Goal: Task Accomplishment & Management: Complete application form

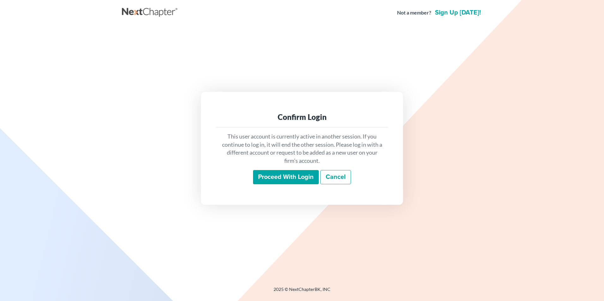
click at [286, 178] on input "Proceed with login" at bounding box center [286, 177] width 66 height 15
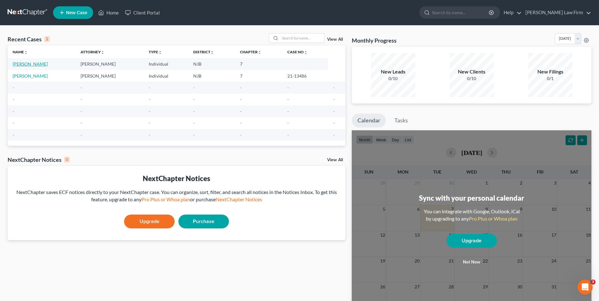
click at [31, 65] on link "[PERSON_NAME]" at bounding box center [30, 63] width 35 height 5
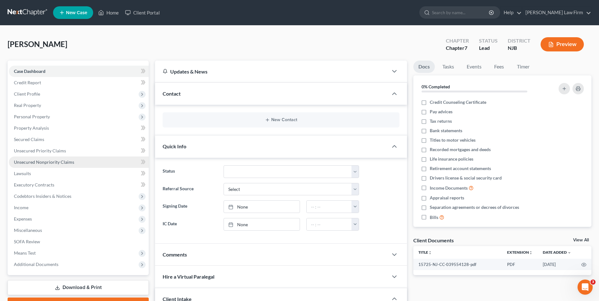
click at [27, 164] on span "Unsecured Nonpriority Claims" at bounding box center [44, 161] width 60 height 5
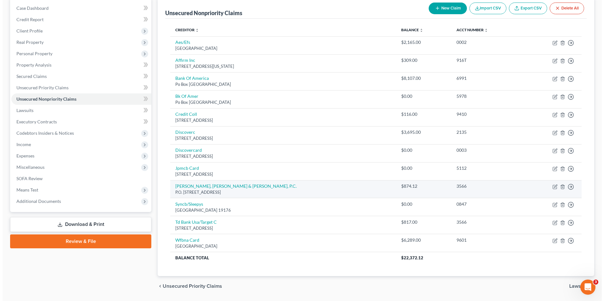
scroll to position [32, 0]
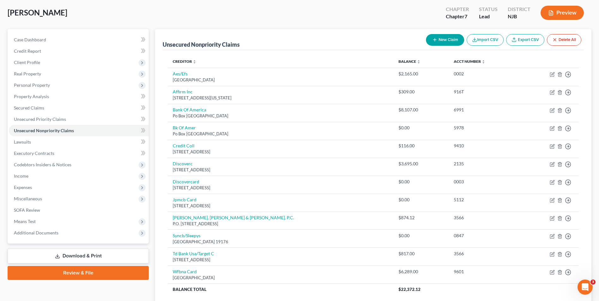
click at [440, 41] on button "New Claim" at bounding box center [445, 40] width 38 height 12
select select "0"
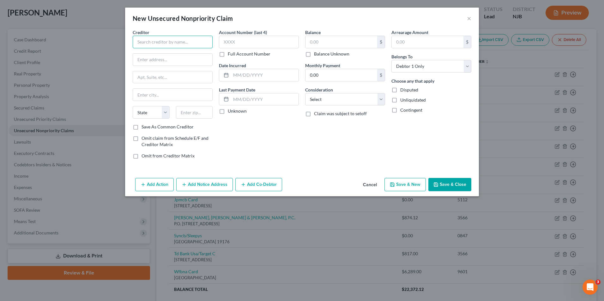
click at [169, 43] on input "text" at bounding box center [173, 42] width 80 height 13
type input "[PERSON_NAME] [PERSON_NAME] & [PERSON_NAME], LLC"
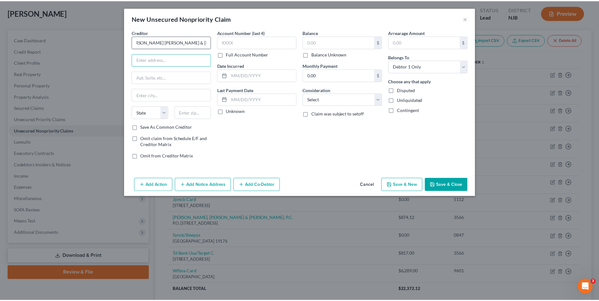
scroll to position [0, 0]
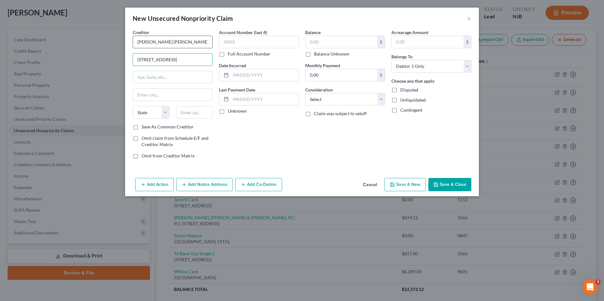
type input "61 Broadway"
type input "Suite 2600"
type input "New York"
select select "35"
type input "10006"
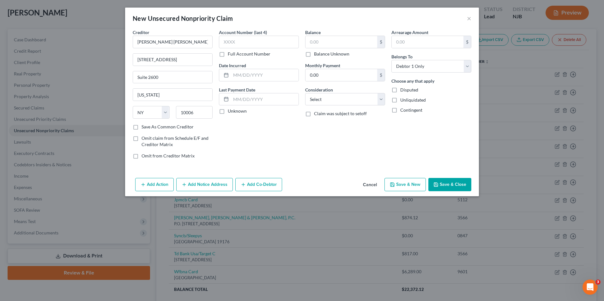
click at [141, 127] on label "Save As Common Creditor" at bounding box center [167, 127] width 52 height 6
click at [144, 127] on input "Save As Common Creditor" at bounding box center [146, 126] width 4 height 4
checkbox input "true"
click at [239, 41] on input "text" at bounding box center [259, 42] width 80 height 13
click at [228, 53] on label "Full Account Number" at bounding box center [249, 54] width 43 height 6
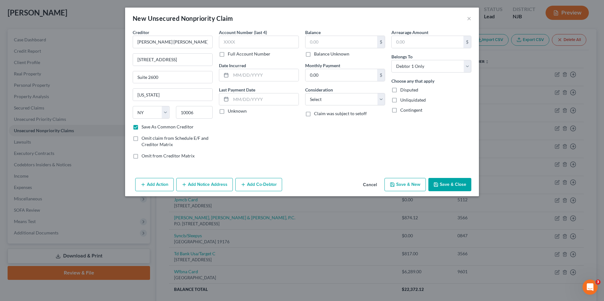
click at [230, 53] on input "Full Account Number" at bounding box center [232, 53] width 4 height 4
click at [228, 53] on label "Full Account Number" at bounding box center [249, 54] width 43 height 6
click at [230, 53] on input "Full Account Number" at bounding box center [232, 53] width 4 height 4
click at [222, 44] on input "text" at bounding box center [259, 42] width 80 height 13
type input "T122"
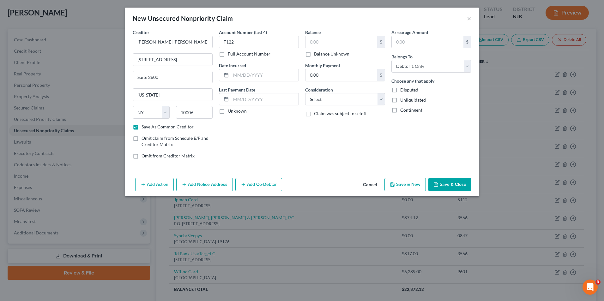
click at [228, 56] on label "Full Account Number" at bounding box center [249, 54] width 43 height 6
click at [230, 55] on input "Full Account Number" at bounding box center [232, 53] width 4 height 4
click at [237, 44] on input "T122" at bounding box center [259, 42] width 80 height 13
type input "T122426641239"
click at [249, 73] on input "text" at bounding box center [265, 75] width 68 height 12
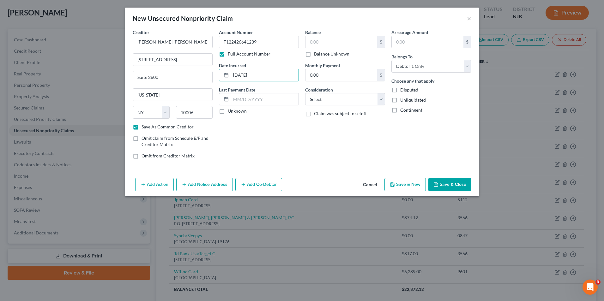
type input "01/12/2025"
click at [228, 110] on label "Unknown" at bounding box center [237, 111] width 19 height 6
click at [230, 110] on input "Unknown" at bounding box center [232, 110] width 4 height 4
checkbox input "true"
click at [314, 53] on label "Balance Unknown" at bounding box center [331, 54] width 35 height 6
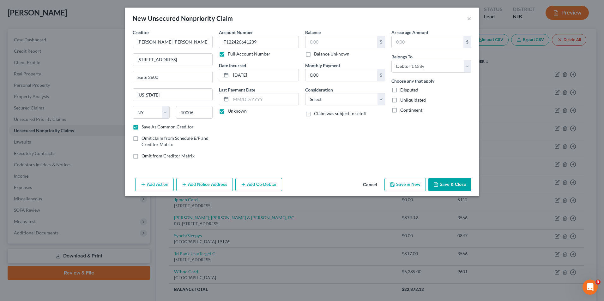
click at [316, 53] on input "Balance Unknown" at bounding box center [318, 53] width 4 height 4
checkbox input "true"
type input "0.00"
click at [335, 101] on select "Select Cable / Satellite Services Collection Agency Credit Card Debt Debt Couns…" at bounding box center [345, 99] width 80 height 13
select select "1"
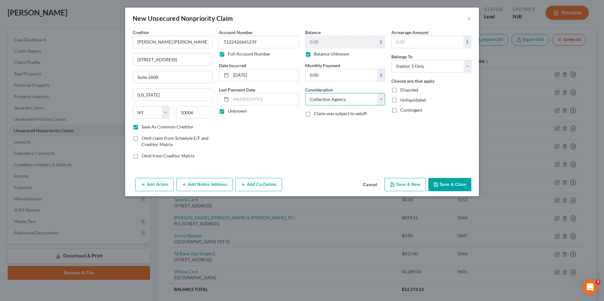
click at [305, 93] on select "Select Cable / Satellite Services Collection Agency Credit Card Debt Debt Couns…" at bounding box center [345, 99] width 80 height 13
click at [414, 183] on button "Save & New" at bounding box center [404, 184] width 41 height 13
checkbox input "false"
select select "0"
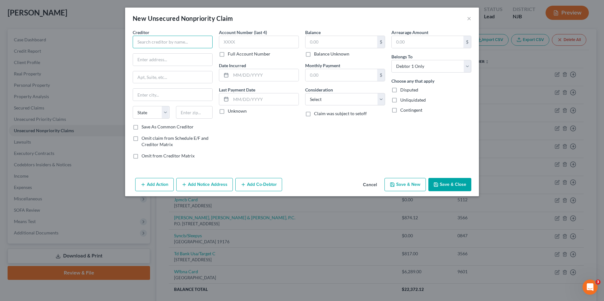
click at [173, 43] on input "text" at bounding box center [173, 42] width 80 height 13
click at [470, 19] on button "×" at bounding box center [469, 19] width 4 height 8
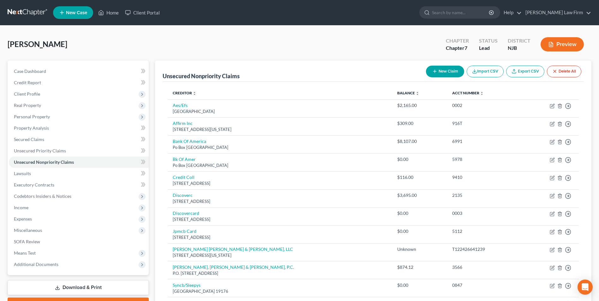
click at [449, 73] on button "New Claim" at bounding box center [445, 72] width 38 height 12
select select "0"
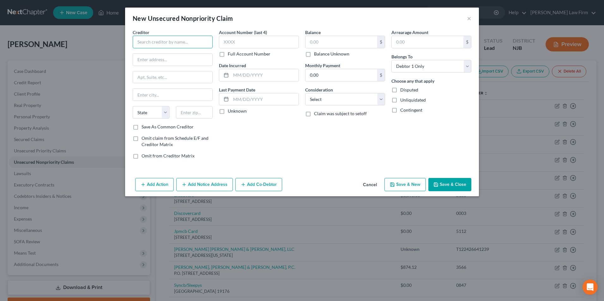
click at [164, 44] on input "text" at bounding box center [173, 42] width 80 height 13
click at [136, 42] on input "Law Office of Darren O'Toole" at bounding box center [173, 42] width 80 height 13
click at [207, 42] on input "The Law Offices of Darren C. O'Toole" at bounding box center [173, 42] width 80 height 13
type input "The Law Offices of [PERSON_NAME], LLC"
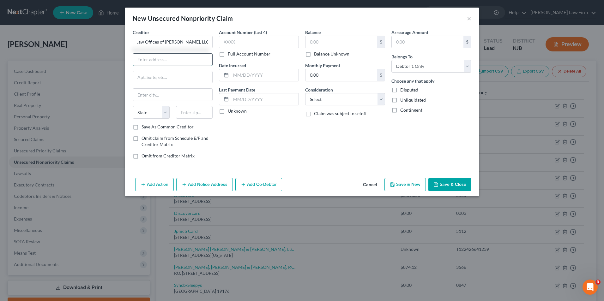
click at [165, 63] on input "text" at bounding box center [172, 60] width 79 height 12
paste input "1312 Atlantic Avenue Manasquan, NJ 08736"
drag, startPoint x: 165, startPoint y: 60, endPoint x: 188, endPoint y: 60, distance: 22.7
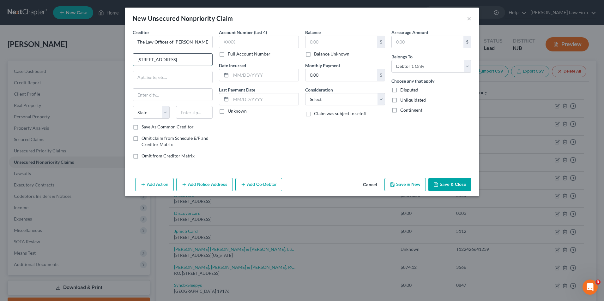
click at [188, 60] on input "1312 Atlantic Avenue Manasquan, NJ 08736" at bounding box center [172, 60] width 79 height 12
type input "1312 Atlantic Avenue , NJ 08736"
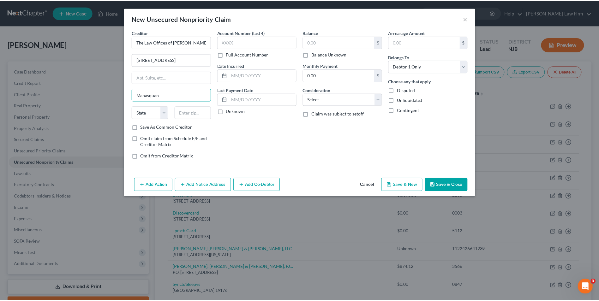
scroll to position [0, 0]
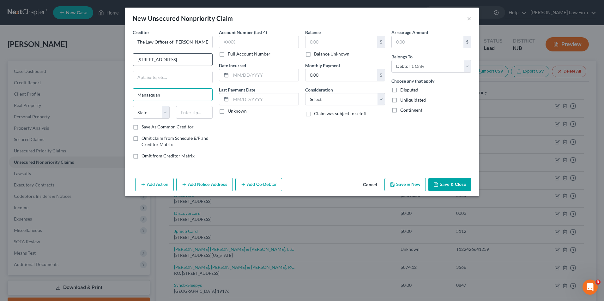
type input "Manasquan"
drag, startPoint x: 201, startPoint y: 59, endPoint x: 188, endPoint y: 60, distance: 13.9
click at [188, 60] on input "1312 Atlantic Avenue , NJ 08736" at bounding box center [172, 60] width 79 height 12
type input "1312 Atlantic Avenue , NJ"
type input "08736"
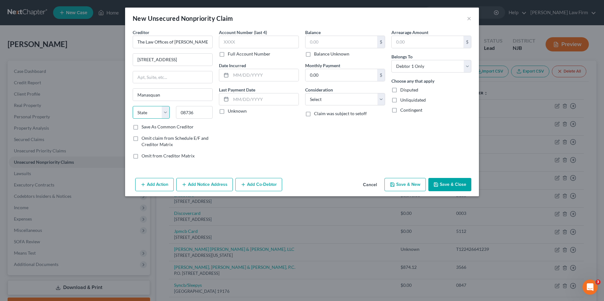
drag, startPoint x: 165, startPoint y: 112, endPoint x: 170, endPoint y: 111, distance: 5.2
click at [165, 112] on select "State AL AK AR AZ CA CO CT DE DC FL GA GU HI ID IL IN IA KS KY LA ME MD MA MI M…" at bounding box center [151, 112] width 37 height 13
select select "33"
click at [133, 106] on select "State AL AK AR AZ CA CO CT DE DC FL GA GU HI ID IL IN IA KS KY LA ME MD MA MI M…" at bounding box center [151, 112] width 37 height 13
click at [141, 128] on label "Save As Common Creditor" at bounding box center [167, 127] width 52 height 6
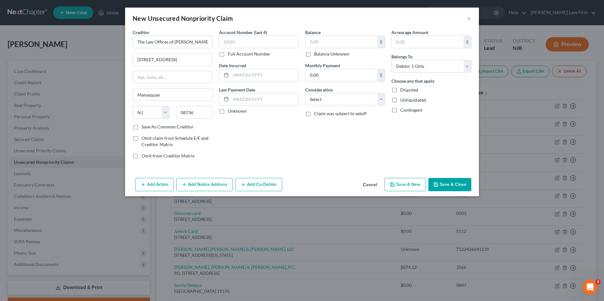
click at [144, 128] on input "Save As Common Creditor" at bounding box center [146, 126] width 4 height 4
checkbox input "true"
click at [236, 76] on input "text" at bounding box center [265, 75] width 68 height 12
click at [237, 75] on input "text" at bounding box center [265, 75] width 68 height 12
click at [314, 54] on label "Balance Unknown" at bounding box center [331, 54] width 35 height 6
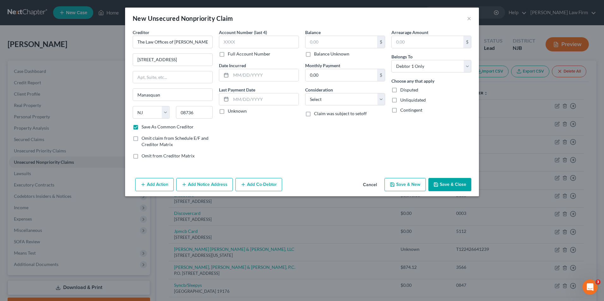
click at [316, 54] on input "Balance Unknown" at bounding box center [318, 53] width 4 height 4
checkbox input "true"
type input "0.00"
click at [314, 54] on label "Balance Unknown" at bounding box center [331, 54] width 35 height 6
click at [316, 54] on input "Balance Unknown" at bounding box center [318, 53] width 4 height 4
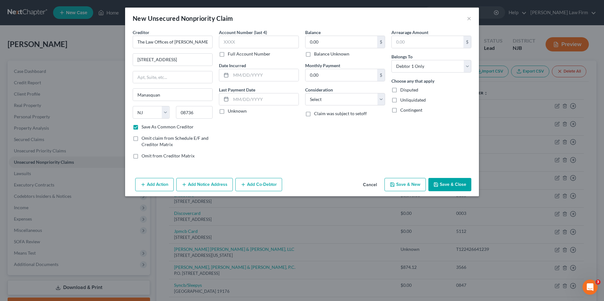
click at [314, 54] on label "Balance Unknown" at bounding box center [331, 54] width 35 height 6
click at [316, 54] on input "Balance Unknown" at bounding box center [318, 53] width 4 height 4
click at [314, 54] on label "Balance Unknown" at bounding box center [331, 54] width 35 height 6
click at [316, 54] on input "Balance Unknown" at bounding box center [318, 53] width 4 height 4
click at [314, 55] on label "Balance Unknown" at bounding box center [331, 54] width 35 height 6
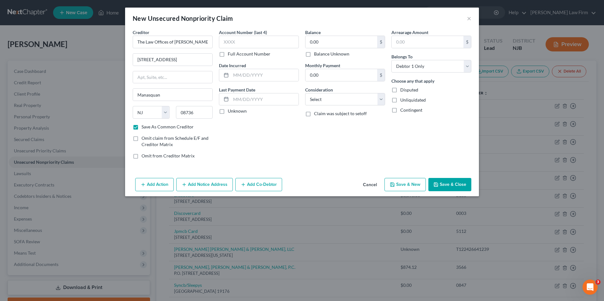
click at [316, 55] on input "Balance Unknown" at bounding box center [318, 53] width 4 height 4
click at [314, 56] on label "Balance Unknown" at bounding box center [331, 54] width 35 height 6
click at [316, 55] on input "Balance Unknown" at bounding box center [318, 53] width 4 height 4
checkbox input "false"
click at [311, 44] on input "0.00" at bounding box center [341, 42] width 72 height 12
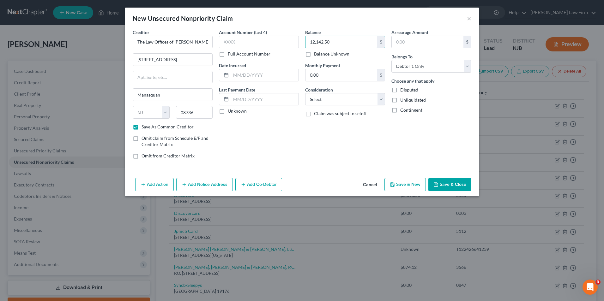
type input "12,142.50"
click at [266, 159] on div "Account Number (last 4) Full Account Number Date Incurred Last Payment Date Unk…" at bounding box center [259, 96] width 86 height 135
click at [241, 78] on input "text" at bounding box center [265, 75] width 68 height 12
click at [245, 74] on input "text" at bounding box center [265, 75] width 68 height 12
type input "[DATE]"
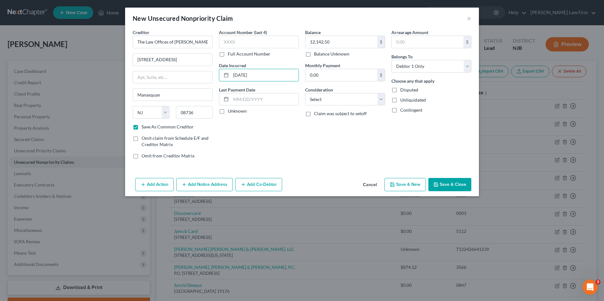
click at [228, 113] on label "Unknown" at bounding box center [237, 111] width 19 height 6
click at [230, 112] on input "Unknown" at bounding box center [232, 110] width 4 height 4
checkbox input "true"
click at [365, 101] on select "Select Cable / Satellite Services Collection Agency Credit Card Debt Debt Couns…" at bounding box center [345, 99] width 80 height 13
select select "3"
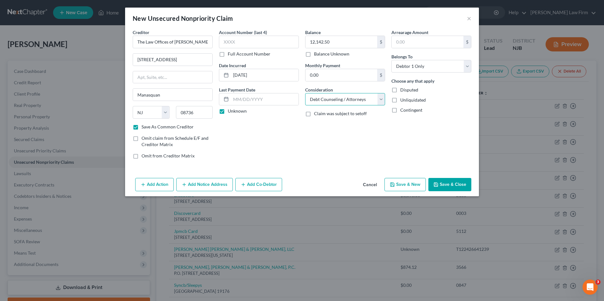
click at [305, 93] on select "Select Cable / Satellite Services Collection Agency Credit Card Debt Debt Couns…" at bounding box center [345, 99] width 80 height 13
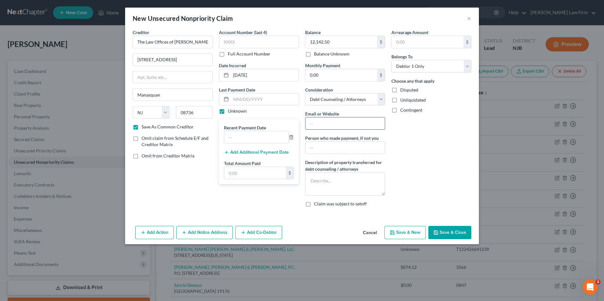
click at [343, 122] on input "text" at bounding box center [344, 123] width 79 height 12
click at [382, 98] on select "Select Cable / Satellite Services Collection Agency Credit Card Debt Debt Couns…" at bounding box center [345, 99] width 80 height 13
click at [305, 93] on select "Select Cable / Satellite Services Collection Agency Credit Card Debt Debt Couns…" at bounding box center [345, 99] width 80 height 13
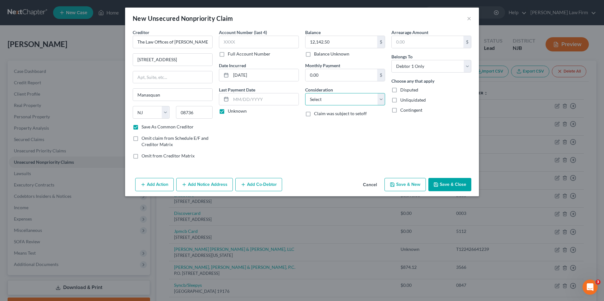
click at [378, 98] on select "Select Cable / Satellite Services Collection Agency Credit Card Debt Debt Couns…" at bounding box center [345, 99] width 80 height 13
click at [305, 93] on select "Select Cable / Satellite Services Collection Agency Credit Card Debt Debt Couns…" at bounding box center [345, 99] width 80 height 13
click at [381, 98] on select "Select Cable / Satellite Services Collection Agency Credit Card Debt Debt Couns…" at bounding box center [345, 99] width 80 height 13
select select "3"
click at [305, 93] on select "Select Cable / Satellite Services Collection Agency Credit Card Debt Debt Couns…" at bounding box center [345, 99] width 80 height 13
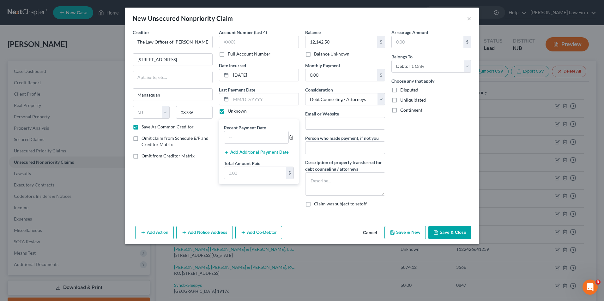
click at [291, 137] on line "button" at bounding box center [291, 137] width 0 height 1
click at [380, 100] on select "Select Cable / Satellite Services Collection Agency Credit Card Debt Debt Couns…" at bounding box center [345, 99] width 80 height 13
select select
click at [305, 93] on select "Select Cable / Satellite Services Collection Agency Credit Card Debt Debt Couns…" at bounding box center [345, 99] width 80 height 13
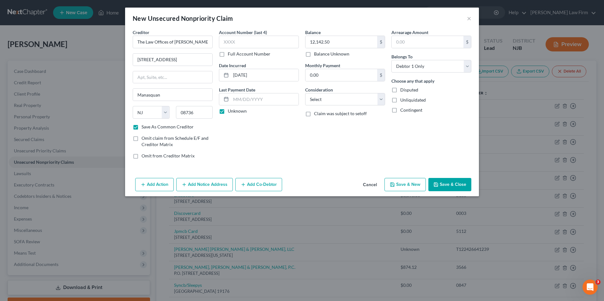
click at [445, 186] on button "Save & Close" at bounding box center [449, 184] width 43 height 13
checkbox input "false"
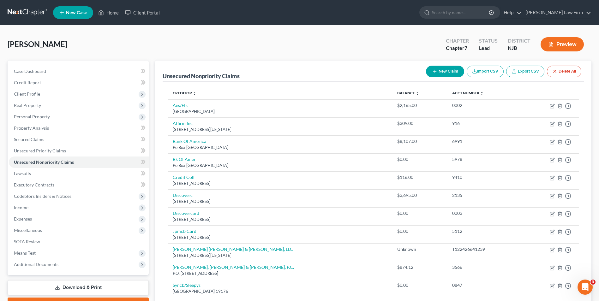
click at [444, 71] on button "New Claim" at bounding box center [445, 72] width 38 height 12
select select "0"
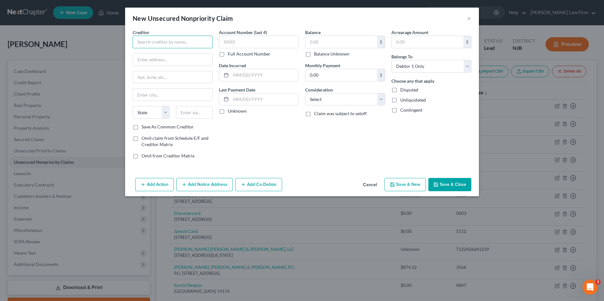
click at [163, 43] on input "text" at bounding box center [173, 42] width 80 height 13
type input "a"
type input "Capital One, N.A."
click at [150, 61] on input "text" at bounding box center [172, 60] width 79 height 12
click at [323, 164] on div "Creditor * Capital One, N.A. State AL AK AR AZ CA CO CT DE DC FL GA GU HI ID IL…" at bounding box center [302, 102] width 354 height 147
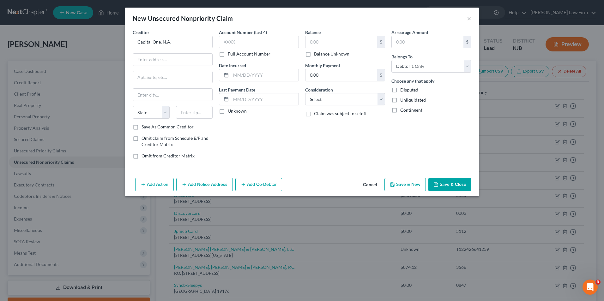
click at [338, 157] on div "Balance $ Balance Unknown Balance Undetermined $ Balance Unknown Monthly Paymen…" at bounding box center [345, 96] width 86 height 135
click at [158, 63] on input "text" at bounding box center [172, 60] width 79 height 12
paste input "Capital One Financial Corp 1680 Capital One Drive McLean, VA 22102-3491"
drag, startPoint x: 138, startPoint y: 60, endPoint x: 175, endPoint y: 58, distance: 37.0
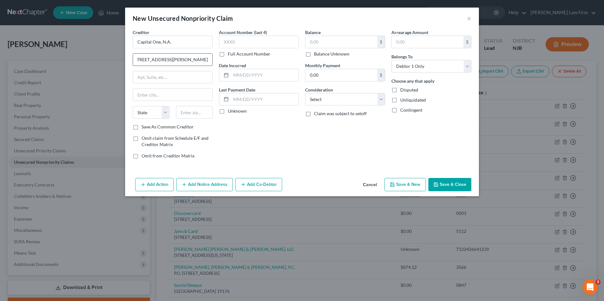
click at [175, 58] on input "Capital One Financial Corp 1680 Capital One Drive McLean, VA 22102-3491" at bounding box center [172, 60] width 79 height 12
click at [177, 80] on input "text" at bounding box center [172, 77] width 79 height 12
drag, startPoint x: 190, startPoint y: 60, endPoint x: 159, endPoint y: 57, distance: 31.7
click at [159, 57] on input "Capital One Financial Corp 1680 Capital One Drive McLean, VA 22102-3491" at bounding box center [172, 60] width 79 height 12
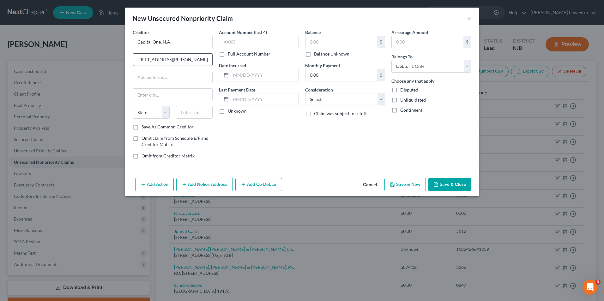
type input "Capital One Financial Corp McLean, VA 22102-3491"
type input "1680 Capital One Drive"
drag, startPoint x: 190, startPoint y: 60, endPoint x: 174, endPoint y: 61, distance: 15.8
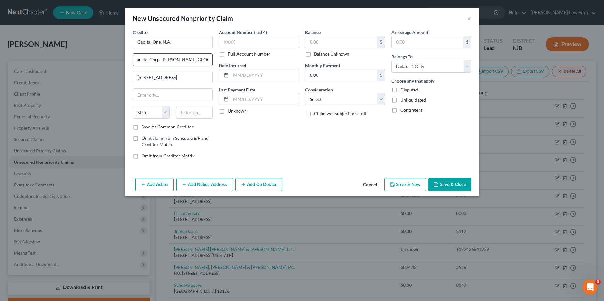
click at [174, 61] on input "Capital One Financial Corp McLean, VA 22102-3491" at bounding box center [172, 60] width 79 height 12
type input "Capital One Financial Corp , VA 22102-3491"
type input "McLean"
click at [165, 109] on select "State AL AK AR AZ CA CO CT DE DC FL GA GU HI ID IL IN IA KS KY LA ME MD MA MI M…" at bounding box center [151, 112] width 37 height 13
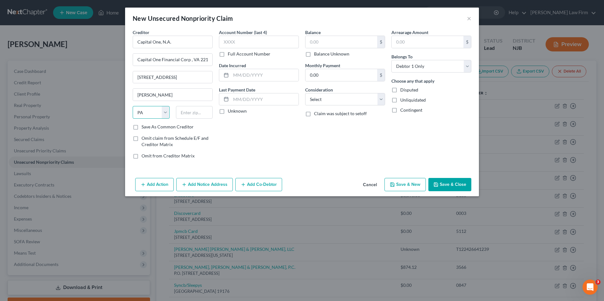
click at [133, 106] on select "State AL AK AR AZ CA CO CT DE DC FL GA GU HI ID IL IN IA KS KY LA ME MD MA MI M…" at bounding box center [151, 112] width 37 height 13
click at [164, 113] on select "State AL AK AR AZ CA CO CT DE DC FL GA GU HI ID IL IN IA KS KY LA ME MD MA MI M…" at bounding box center [151, 112] width 37 height 13
select select "48"
click at [133, 106] on select "State AL AK AR AZ CA CO CT DE DC FL GA GU HI ID IL IN IA KS KY LA ME MD MA MI M…" at bounding box center [151, 112] width 37 height 13
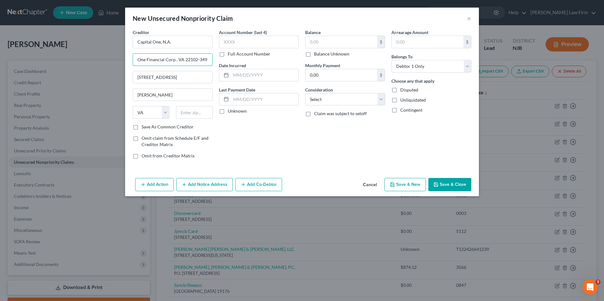
drag, startPoint x: 198, startPoint y: 59, endPoint x: 221, endPoint y: 59, distance: 23.4
click at [221, 59] on div "Creditor * Capital One, N.A. Capital One Financial Corp , VA 22102-3491 1680 Ca…" at bounding box center [301, 96] width 345 height 135
type input "Capital One Financial Corp , VA"
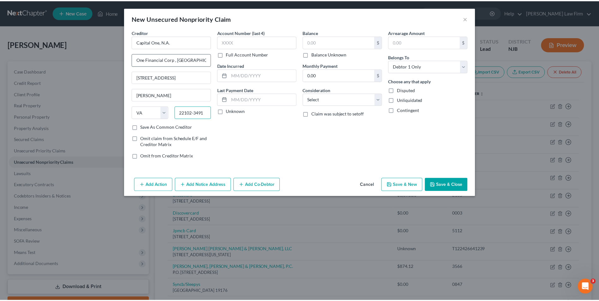
scroll to position [0, 0]
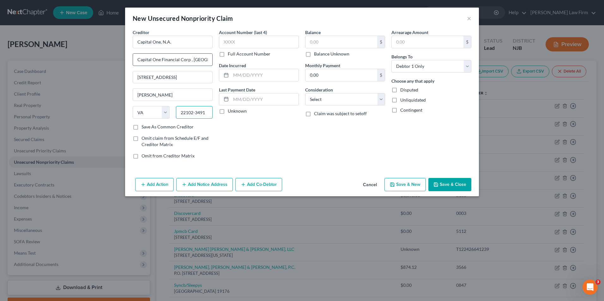
type input "22102-3491"
drag, startPoint x: 201, startPoint y: 60, endPoint x: 190, endPoint y: 61, distance: 11.1
click at [190, 61] on input "Capital One Financial Corp , VA" at bounding box center [172, 60] width 79 height 12
type input "Capital One Financial Corp"
click at [141, 127] on label "Save As Common Creditor" at bounding box center [167, 127] width 52 height 6
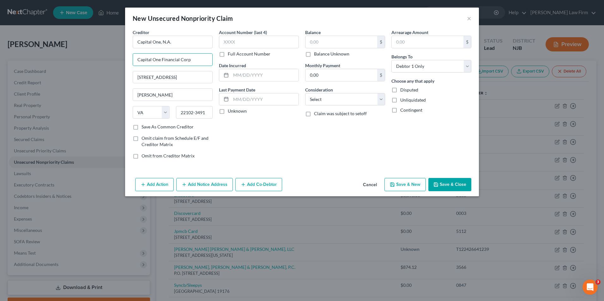
click at [144, 127] on input "Save As Common Creditor" at bounding box center [146, 126] width 4 height 4
checkbox input "true"
click at [233, 41] on input "text" at bounding box center [259, 42] width 80 height 13
type input "2135"
click at [245, 75] on input "text" at bounding box center [265, 75] width 68 height 12
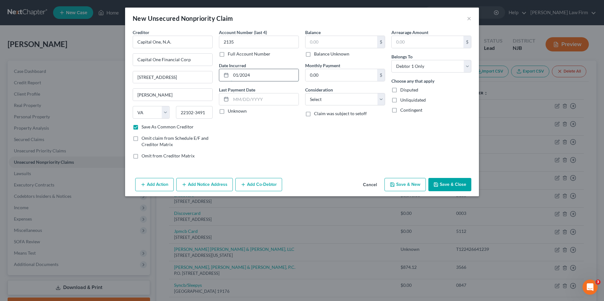
type input "01/2024"
click at [228, 111] on label "Unknown" at bounding box center [237, 111] width 19 height 6
click at [230, 111] on input "Unknown" at bounding box center [232, 110] width 4 height 4
checkbox input "true"
click at [314, 54] on label "Balance Unknown" at bounding box center [331, 54] width 35 height 6
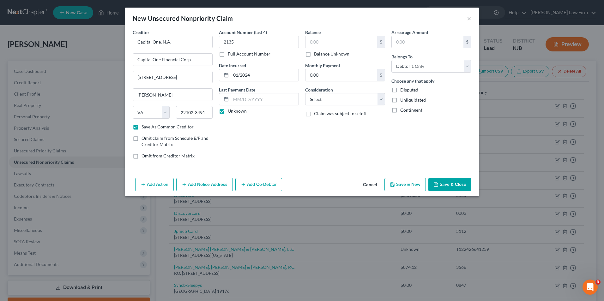
click at [316, 54] on input "Balance Unknown" at bounding box center [318, 53] width 4 height 4
checkbox input "true"
type input "0.00"
click at [341, 101] on select "Select Cable / Satellite Services Collection Agency Credit Card Debt Debt Couns…" at bounding box center [345, 99] width 80 height 13
select select "2"
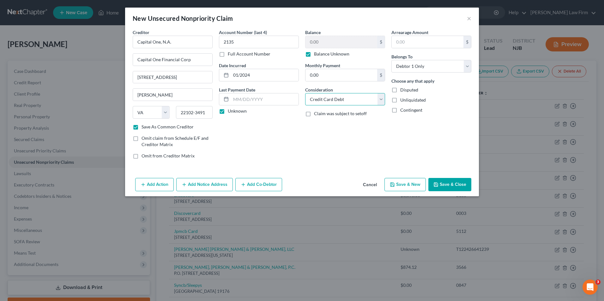
click at [305, 93] on select "Select Cable / Satellite Services Collection Agency Credit Card Debt Debt Couns…" at bounding box center [345, 99] width 80 height 13
drag, startPoint x: 195, startPoint y: 61, endPoint x: 127, endPoint y: 59, distance: 67.6
click at [127, 59] on div "Creditor * Capital One, N.A. Capital One Financial Corp 1680 Capital One Drive …" at bounding box center [302, 102] width 354 height 147
type input "4590 E. Broad St."
type input "c"
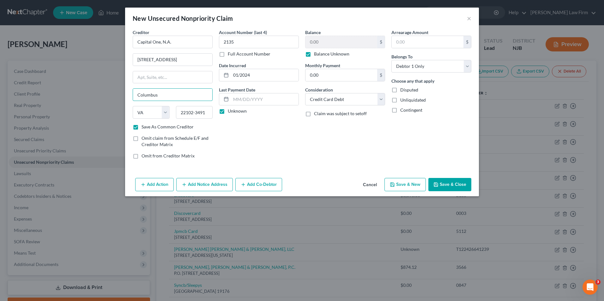
type input "Columbus"
select select "36"
type input "43213"
click at [406, 185] on button "Save & New" at bounding box center [404, 184] width 41 height 13
checkbox input "false"
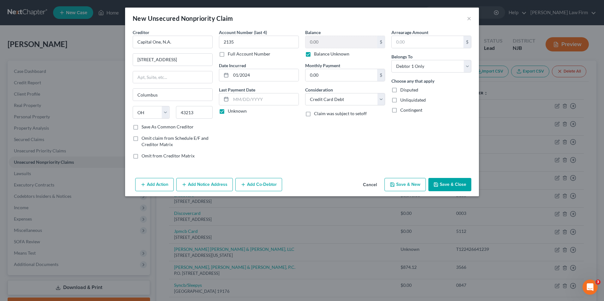
select select "0"
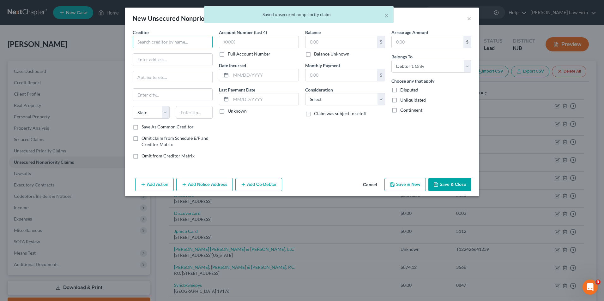
click at [157, 45] on input "text" at bounding box center [173, 42] width 80 height 13
type input "D"
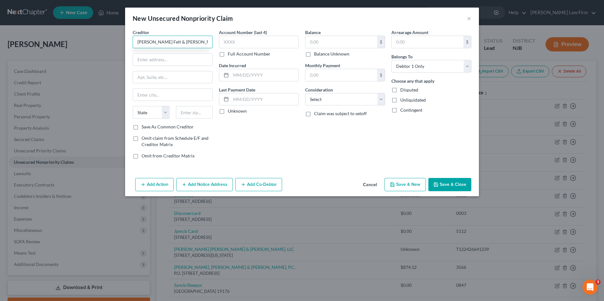
type input "[PERSON_NAME] Felt & [PERSON_NAME], LLP"
type input "7 Entin Road"
type input "Parsippany"
select select "33"
type input "07054-5020"
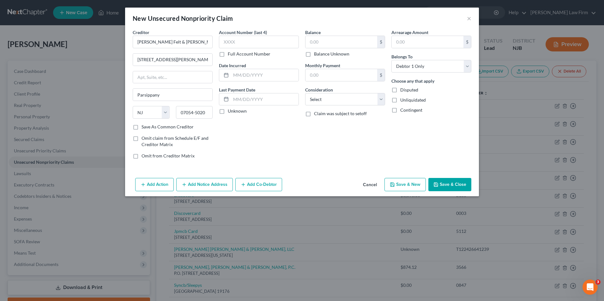
click at [141, 129] on label "Save As Common Creditor" at bounding box center [167, 127] width 52 height 6
click at [144, 128] on input "Save As Common Creditor" at bounding box center [146, 126] width 4 height 4
checkbox input "true"
click at [361, 101] on select "Select Cable / Satellite Services Collection Agency Credit Card Debt Debt Couns…" at bounding box center [345, 99] width 80 height 13
select select "1"
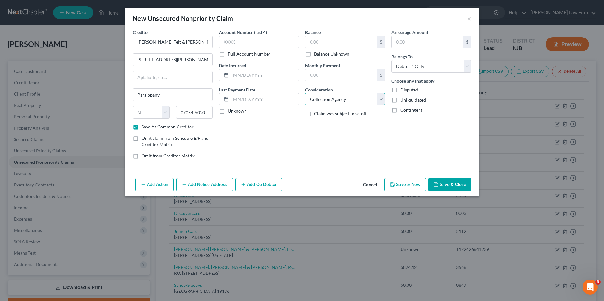
click at [305, 93] on select "Select Cable / Satellite Services Collection Agency Credit Card Debt Debt Couns…" at bounding box center [345, 99] width 80 height 13
click at [235, 40] on input "text" at bounding box center [259, 42] width 80 height 13
click at [240, 42] on input "text" at bounding box center [259, 42] width 80 height 13
type input "2135"
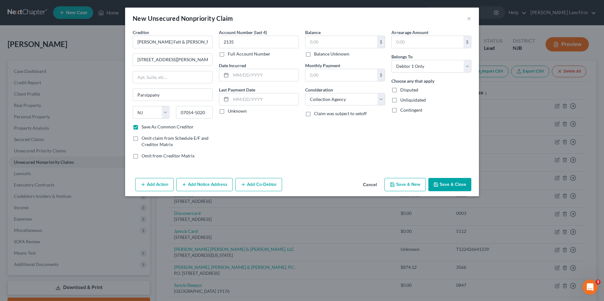
click at [228, 111] on label "Unknown" at bounding box center [237, 111] width 19 height 6
click at [230, 111] on input "Unknown" at bounding box center [232, 110] width 4 height 4
checkbox input "true"
click at [440, 187] on button "Save & Close" at bounding box center [449, 184] width 43 height 13
checkbox input "false"
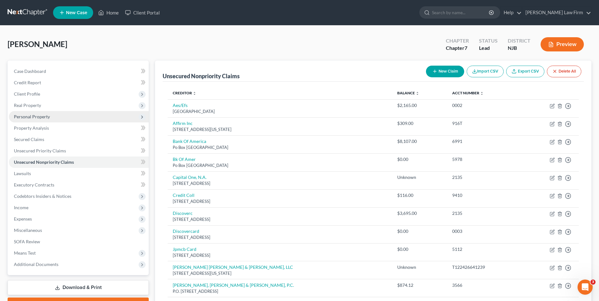
click at [25, 116] on span "Personal Property" at bounding box center [32, 116] width 36 height 5
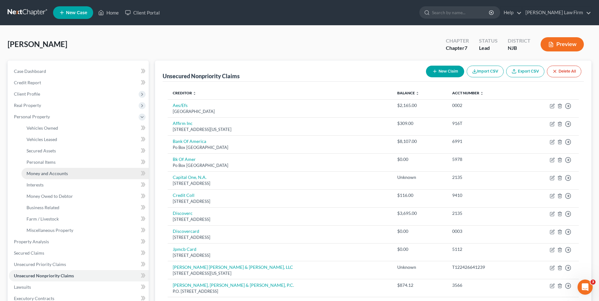
click at [39, 173] on span "Money and Accounts" at bounding box center [47, 173] width 41 height 5
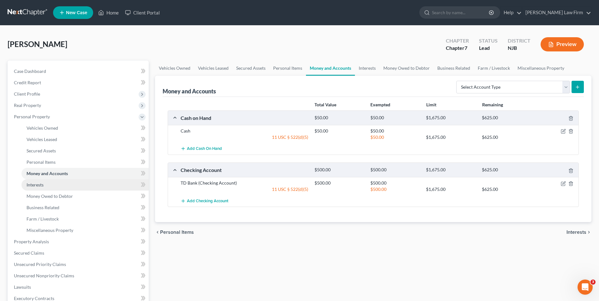
click at [39, 186] on span "Interests" at bounding box center [35, 184] width 17 height 5
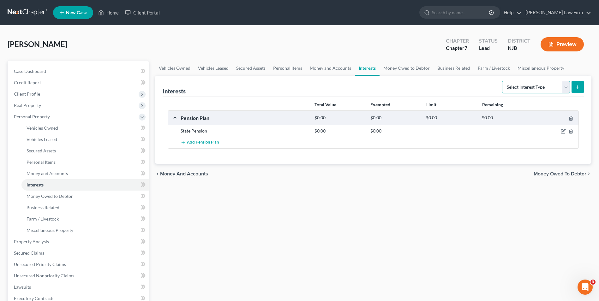
click at [551, 86] on select "Select Interest Type 401K Annuity Bond Education IRA Government Bond Government…" at bounding box center [536, 87] width 68 height 13
click at [564, 91] on select "Select Interest Type 401K Annuity Bond Education IRA Government Bond Government…" at bounding box center [536, 87] width 68 height 13
select select "government_pension_plan"
click at [503, 81] on select "Select Interest Type 401K Annuity Bond Education IRA Government Bond Government…" at bounding box center [536, 87] width 68 height 13
click at [580, 87] on icon "submit" at bounding box center [577, 87] width 5 height 5
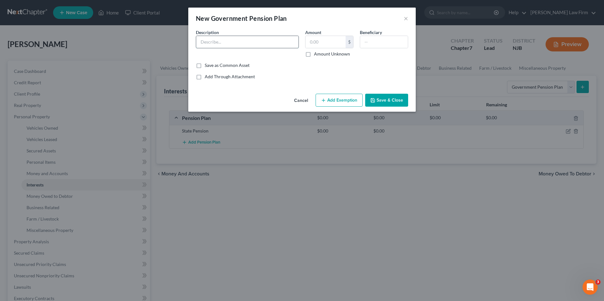
click at [228, 43] on input "text" at bounding box center [247, 42] width 102 height 12
type input "403(b) plan"
click at [314, 54] on label "Amount Unknown" at bounding box center [332, 54] width 36 height 6
click at [316, 54] on input "Amount Unknown" at bounding box center [318, 53] width 4 height 4
checkbox input "true"
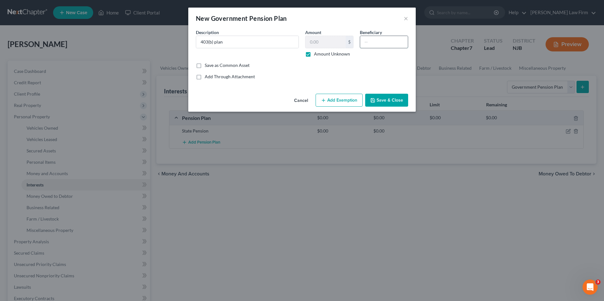
click at [371, 42] on input "text" at bounding box center [384, 42] width 48 height 12
click at [364, 42] on input "text" at bounding box center [384, 42] width 48 height 12
type input "S"
type input "D"
click at [205, 65] on label "Save as Common Asset" at bounding box center [227, 65] width 45 height 6
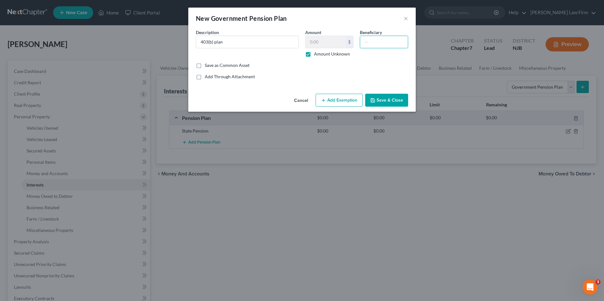
click at [207, 65] on input "Save as Common Asset" at bounding box center [209, 64] width 4 height 4
checkbox input "true"
click at [337, 100] on button "Add Exemption" at bounding box center [338, 100] width 47 height 13
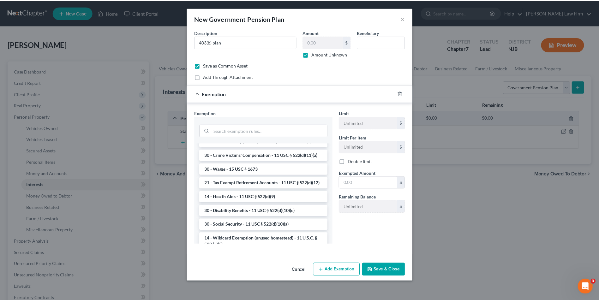
scroll to position [316, 0]
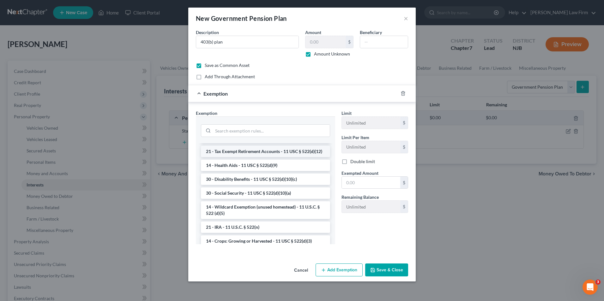
click at [267, 157] on li "21 - Tax Exempt Retirement Accounts - 11 USC § 522(d)(12)" at bounding box center [265, 151] width 129 height 11
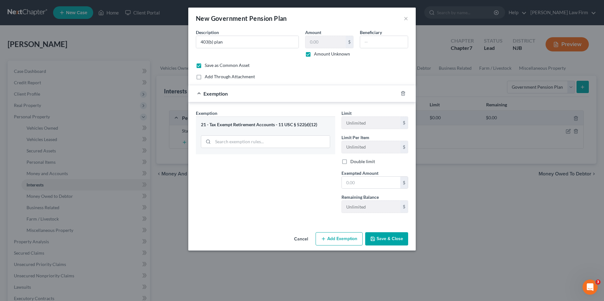
click at [387, 240] on button "Save & Close" at bounding box center [386, 238] width 43 height 13
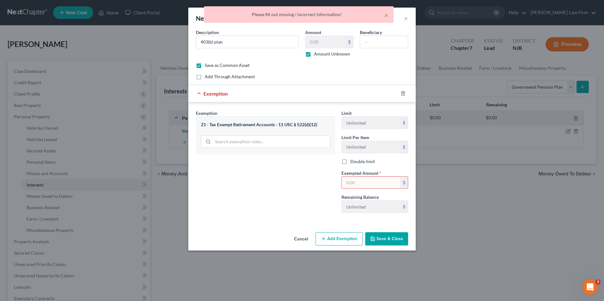
click at [286, 203] on div "Exemption Set must be selected for CA. Exemption * 21 - Tax Exempt Retirement A…" at bounding box center [266, 164] width 146 height 108
click at [368, 185] on input "text" at bounding box center [371, 183] width 58 height 12
click at [316, 186] on div "Exemption Set must be selected for CA. Exemption * 21 - Tax Exempt Retirement A…" at bounding box center [266, 164] width 146 height 108
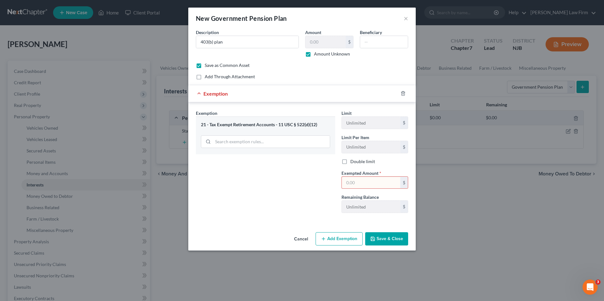
click at [315, 174] on div "Exemption Set must be selected for CA. Exemption * 21 - Tax Exempt Retirement A…" at bounding box center [266, 164] width 146 height 108
drag, startPoint x: 317, startPoint y: 124, endPoint x: 278, endPoint y: 125, distance: 39.5
click at [278, 125] on div "21 - Tax Exempt Retirement Accounts - 11 USC § 522(d)(12)" at bounding box center [265, 125] width 129 height 6
drag, startPoint x: 278, startPoint y: 125, endPoint x: 300, endPoint y: 126, distance: 22.5
copy div "11 USC § 522(d)(12)"
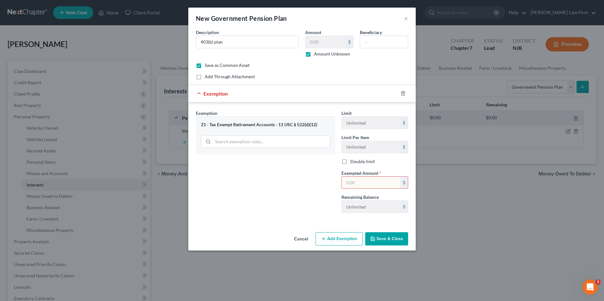
click at [276, 198] on div "Exemption Set must be selected for CA. Exemption * 21 - Tax Exempt Retirement A…" at bounding box center [266, 164] width 146 height 108
click at [352, 185] on input "text" at bounding box center [371, 183] width 58 height 12
type input "500"
click at [374, 183] on input "500" at bounding box center [371, 183] width 58 height 12
click at [355, 183] on input "500" at bounding box center [371, 183] width 58 height 12
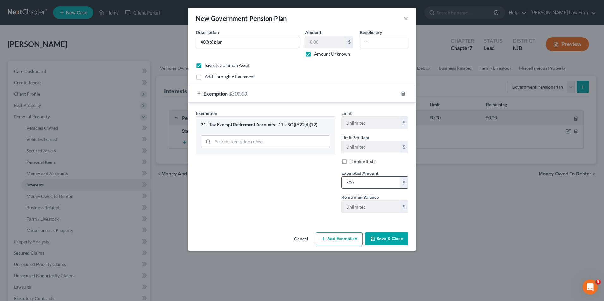
drag, startPoint x: 355, startPoint y: 183, endPoint x: 342, endPoint y: 183, distance: 12.6
click at [342, 183] on input "500" at bounding box center [371, 183] width 58 height 12
click at [314, 54] on label "Amount Unknown" at bounding box center [332, 54] width 36 height 6
click at [316, 54] on input "Amount Unknown" at bounding box center [318, 53] width 4 height 4
click at [314, 54] on label "Amount Unknown" at bounding box center [332, 54] width 36 height 6
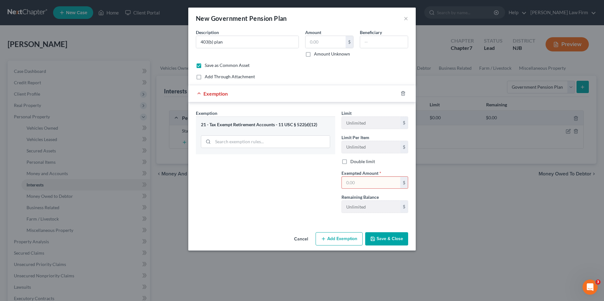
click at [316, 54] on input "Amount Unknown" at bounding box center [318, 53] width 4 height 4
click at [314, 55] on label "Amount Unknown" at bounding box center [332, 54] width 36 height 6
click at [316, 55] on input "Amount Unknown" at bounding box center [318, 53] width 4 height 4
checkbox input "false"
click at [319, 42] on input "text" at bounding box center [325, 42] width 40 height 12
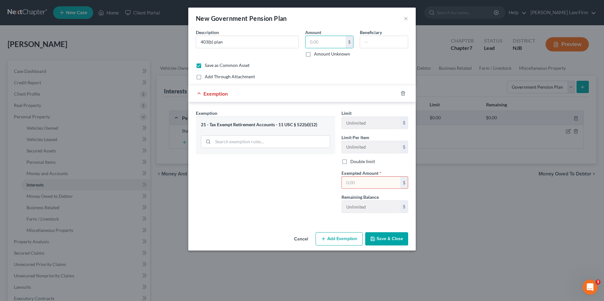
click at [281, 67] on div "Save as Common Asset" at bounding box center [302, 65] width 212 height 6
click at [403, 94] on line "button" at bounding box center [403, 93] width 0 height 1
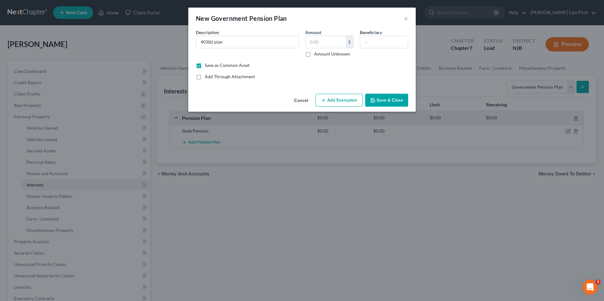
click at [380, 101] on button "Save & Close" at bounding box center [386, 100] width 43 height 13
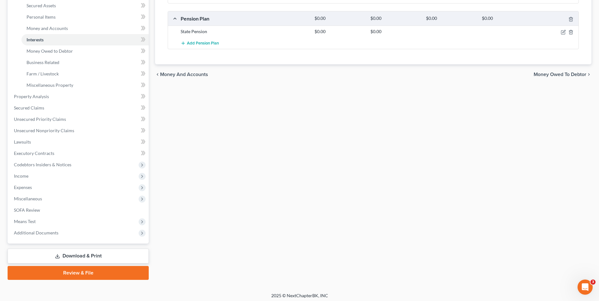
scroll to position [148, 0]
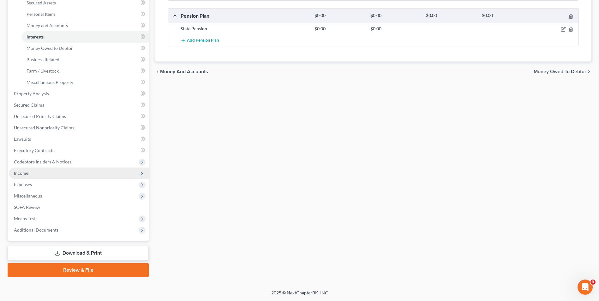
click at [24, 175] on span "Income" at bounding box center [21, 173] width 15 height 5
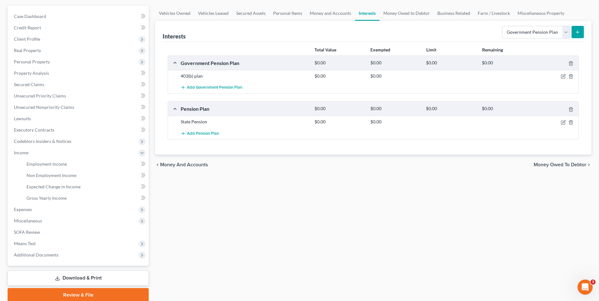
scroll to position [17, 0]
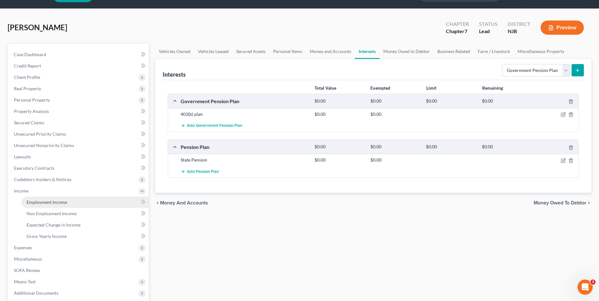
click at [51, 203] on span "Employment Income" at bounding box center [47, 202] width 40 height 5
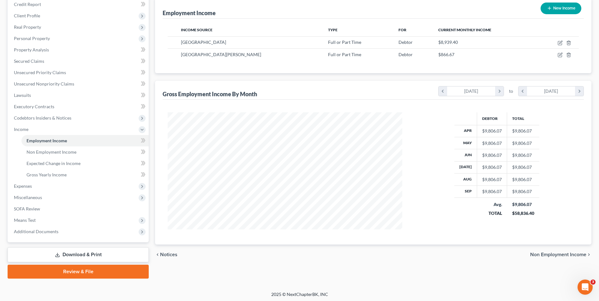
scroll to position [80, 0]
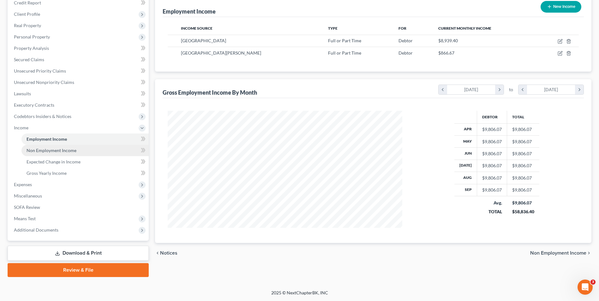
click at [64, 151] on span "Non Employment Income" at bounding box center [52, 150] width 50 height 5
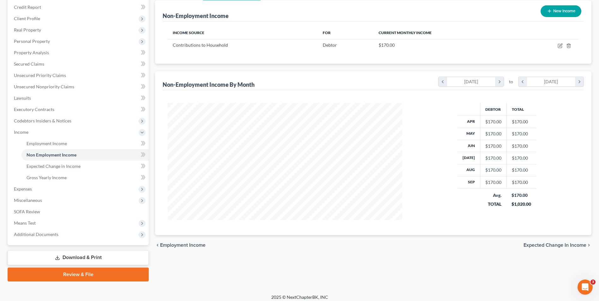
scroll to position [80, 0]
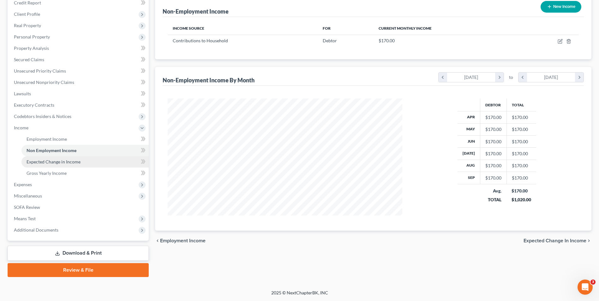
click at [58, 161] on span "Expected Change in Income" at bounding box center [54, 161] width 54 height 5
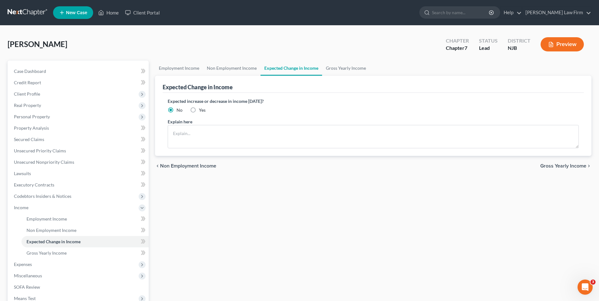
scroll to position [80, 0]
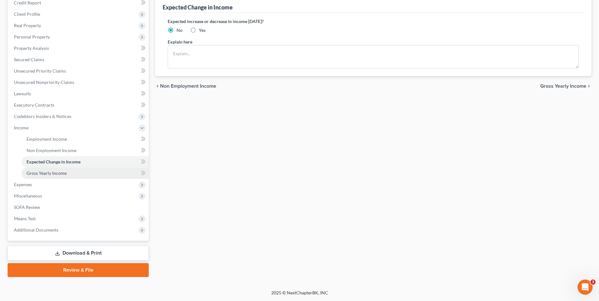
click at [55, 175] on span "Gross Yearly Income" at bounding box center [47, 173] width 40 height 5
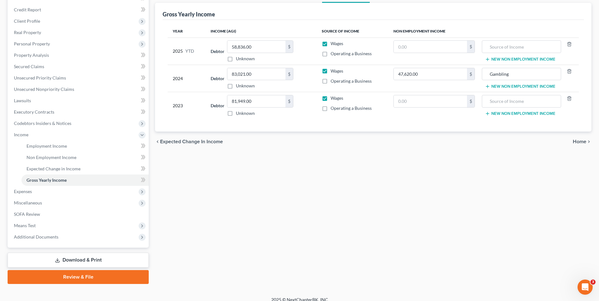
scroll to position [80, 0]
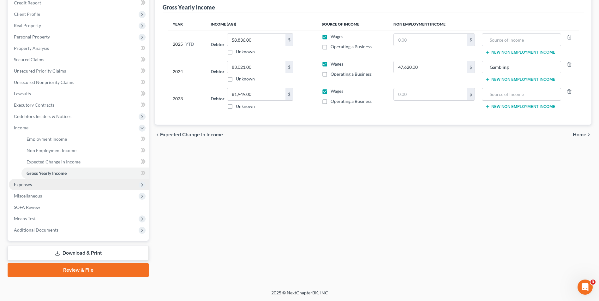
click at [21, 183] on span "Expenses" at bounding box center [23, 184] width 18 height 5
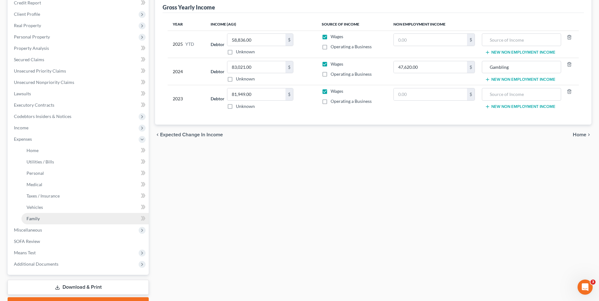
click at [42, 219] on link "Family" at bounding box center [84, 218] width 127 height 11
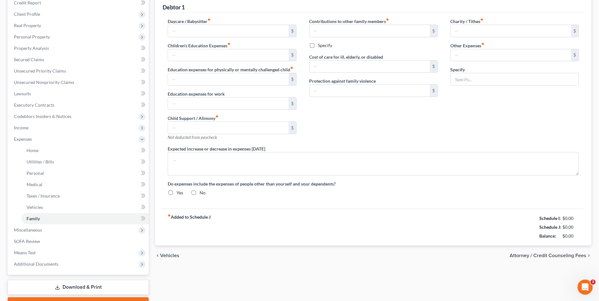
type input "200.00"
type input "30.00"
type input "0.00"
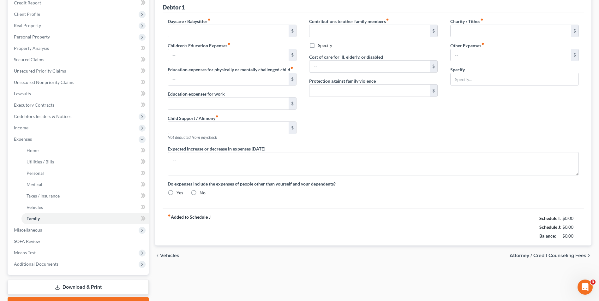
type input "0.00"
type input "20.00"
type input "0.00"
radio input "true"
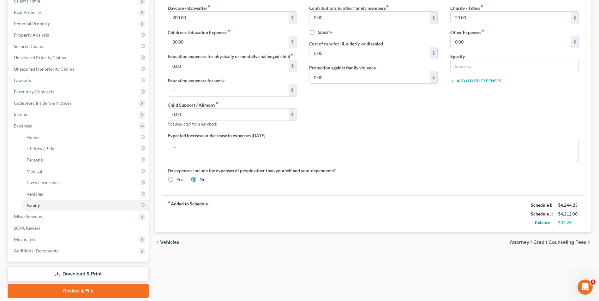
scroll to position [114, 0]
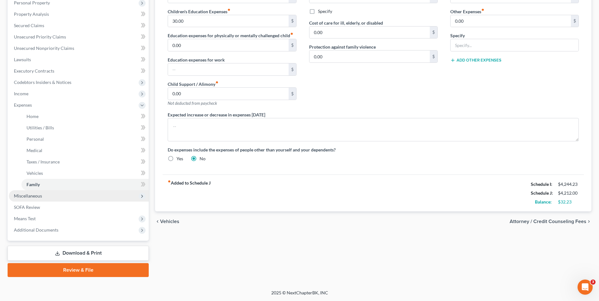
click at [30, 199] on span "Miscellaneous" at bounding box center [79, 195] width 140 height 11
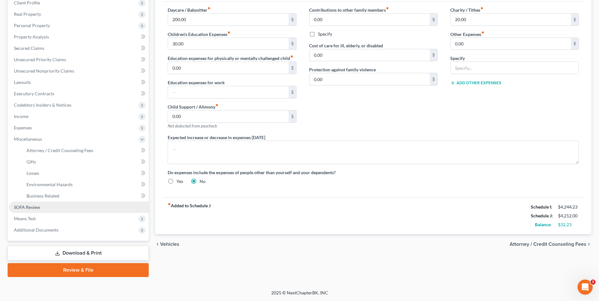
scroll to position [91, 0]
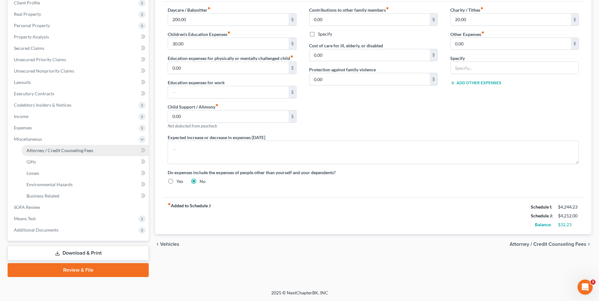
click at [81, 151] on span "Attorney / Credit Counseling Fees" at bounding box center [60, 150] width 67 height 5
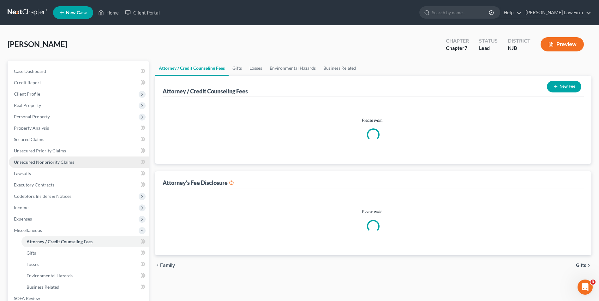
select select "0"
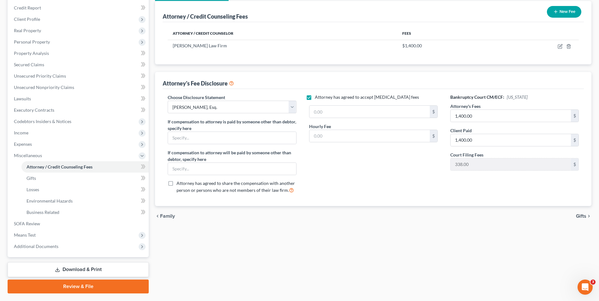
scroll to position [91, 0]
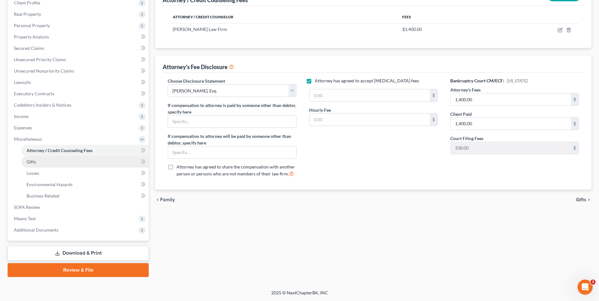
click at [36, 163] on span "Gifts" at bounding box center [31, 161] width 9 height 5
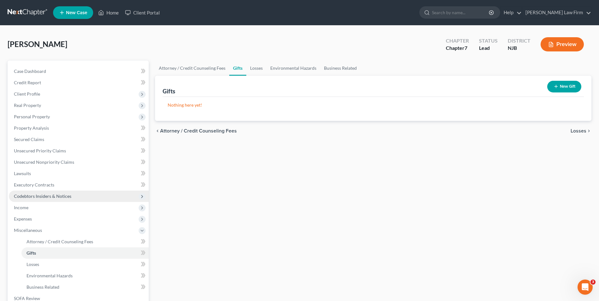
scroll to position [91, 0]
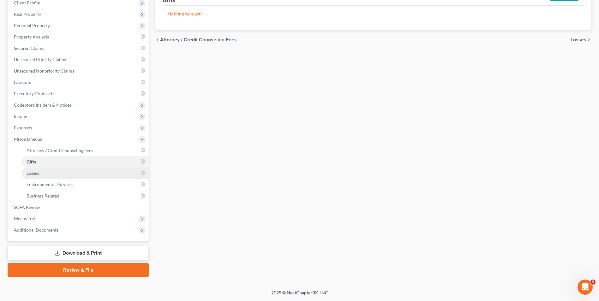
click at [34, 175] on span "Losses" at bounding box center [33, 173] width 13 height 5
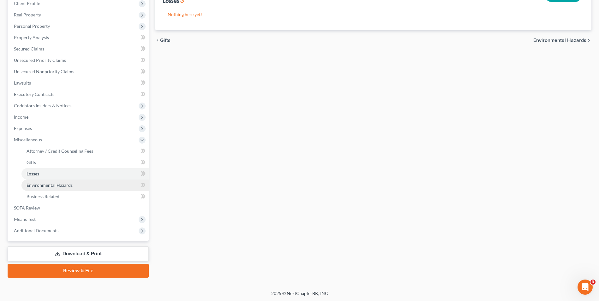
scroll to position [91, 0]
click at [50, 186] on span "Environmental Hazards" at bounding box center [50, 184] width 46 height 5
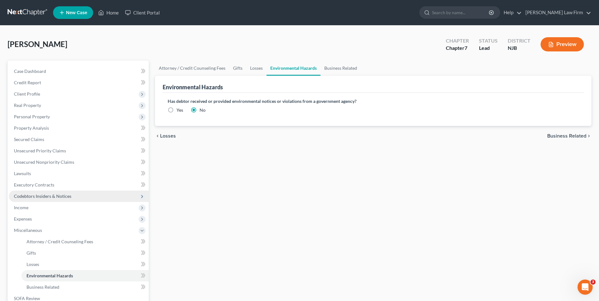
scroll to position [91, 0]
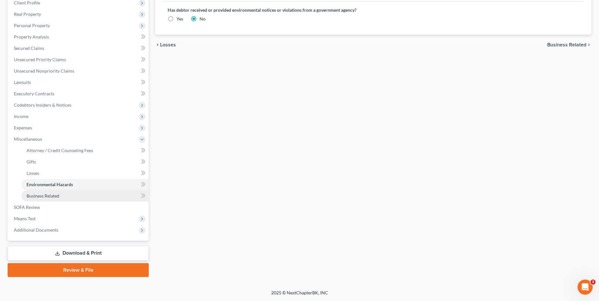
click at [53, 198] on span "Business Related" at bounding box center [43, 195] width 33 height 5
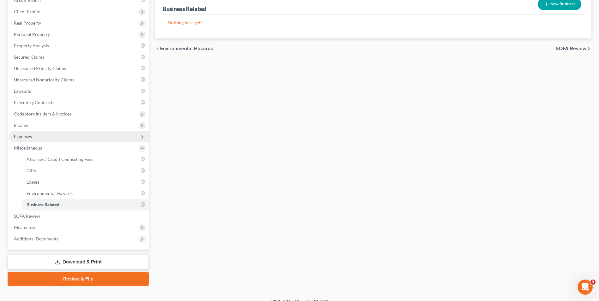
scroll to position [91, 0]
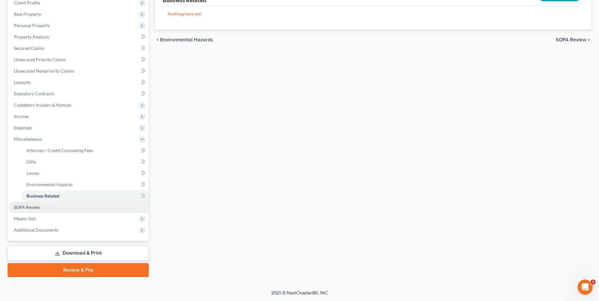
click at [38, 208] on span "SOFA Review" at bounding box center [27, 207] width 26 height 5
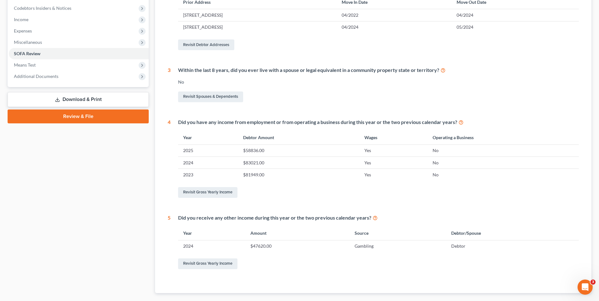
scroll to position [225, 0]
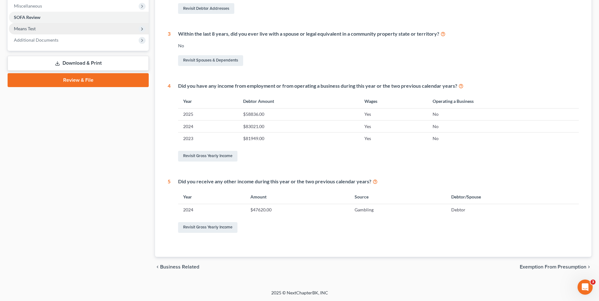
click at [28, 27] on span "Means Test" at bounding box center [25, 28] width 22 height 5
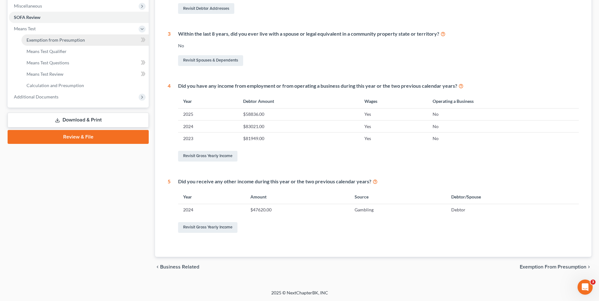
click at [56, 41] on span "Exemption from Presumption" at bounding box center [56, 39] width 58 height 5
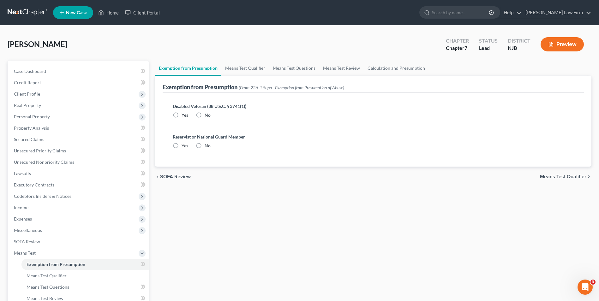
radio input "true"
click at [562, 177] on span "Means Test Qualifier" at bounding box center [563, 176] width 46 height 5
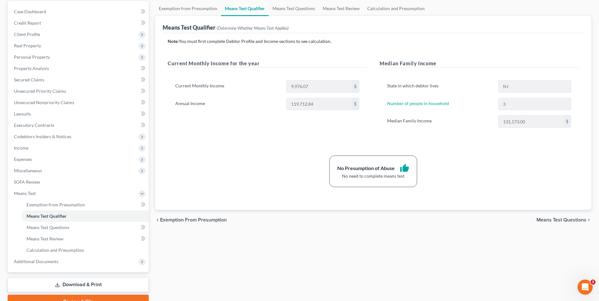
scroll to position [91, 0]
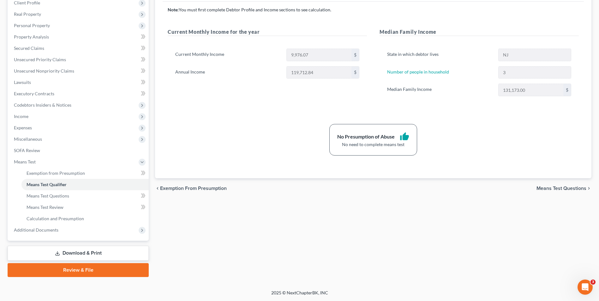
click at [563, 189] on span "Means Test Questions" at bounding box center [561, 188] width 50 height 5
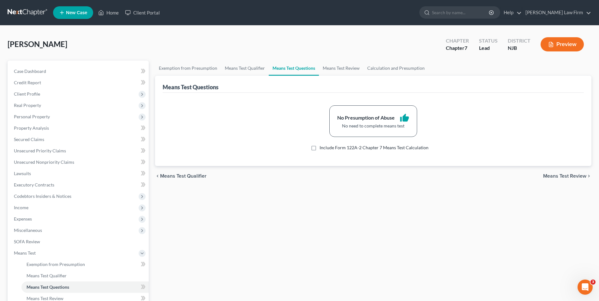
click at [563, 177] on span "Means Test Review" at bounding box center [564, 176] width 43 height 5
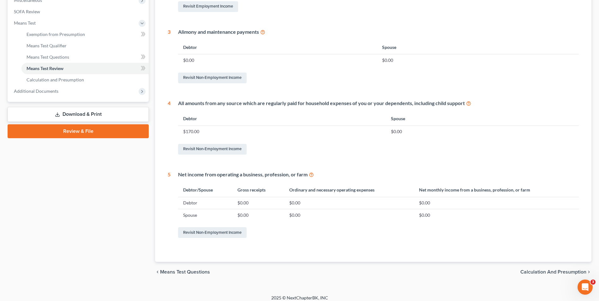
scroll to position [235, 0]
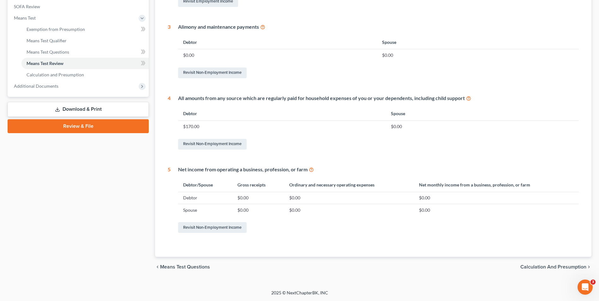
click at [542, 269] on span "Calculation and Presumption" at bounding box center [553, 267] width 66 height 5
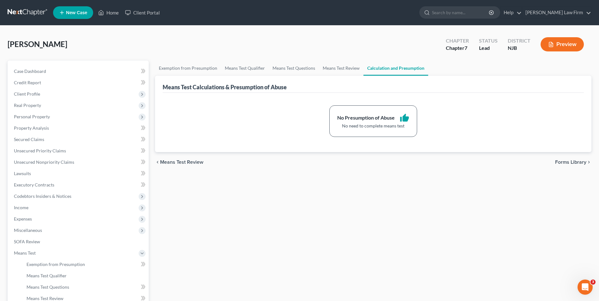
click at [570, 163] on span "Forms Library" at bounding box center [570, 162] width 31 height 5
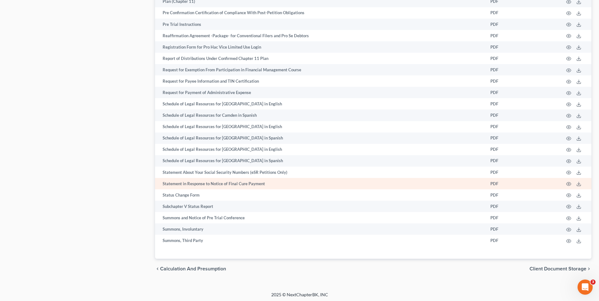
scroll to position [1935, 0]
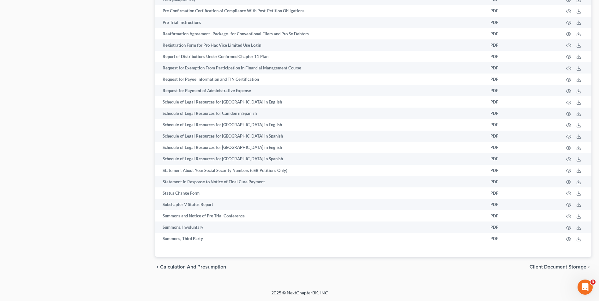
click at [552, 268] on span "Client Document Storage" at bounding box center [558, 267] width 57 height 5
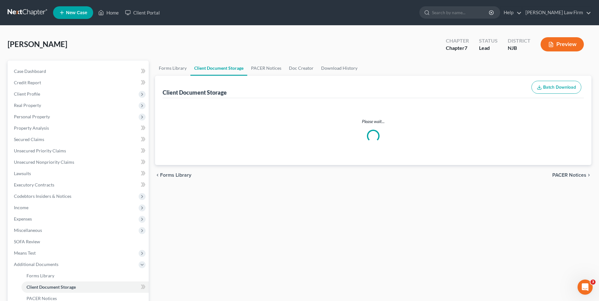
select select "9"
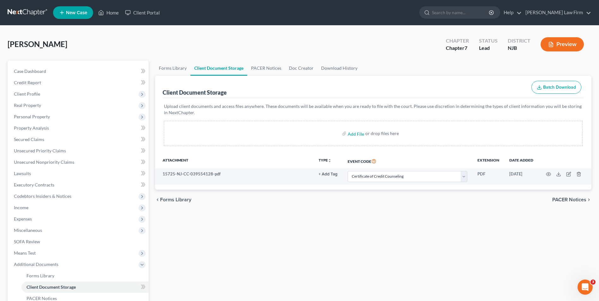
click at [566, 198] on span "PACER Notices" at bounding box center [569, 199] width 34 height 5
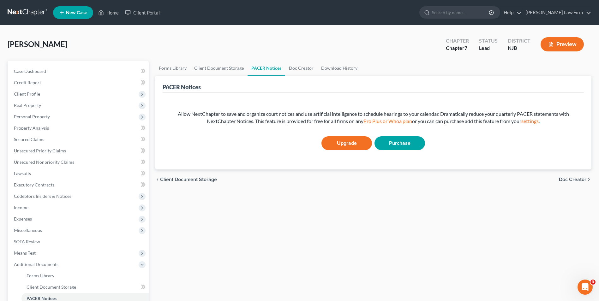
click at [575, 178] on span "Doc Creator" at bounding box center [572, 179] width 27 height 5
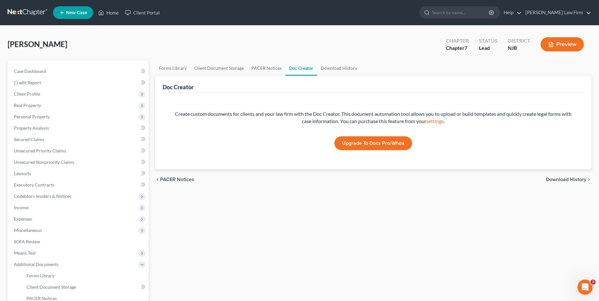
click at [556, 182] on span "Download History" at bounding box center [566, 179] width 40 height 5
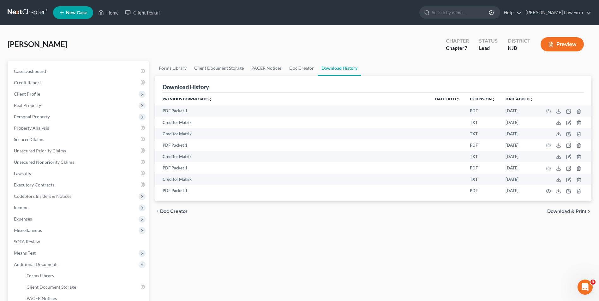
click at [564, 212] on span "Download & Print" at bounding box center [566, 211] width 39 height 5
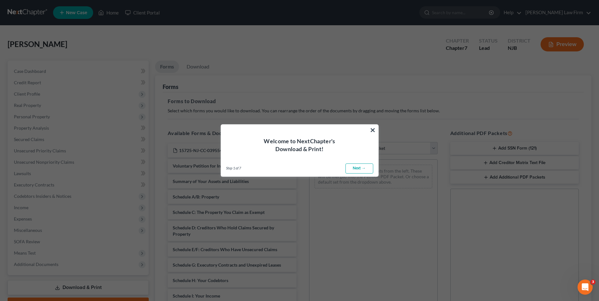
click at [355, 169] on link "Next →" at bounding box center [359, 169] width 28 height 10
select select "0"
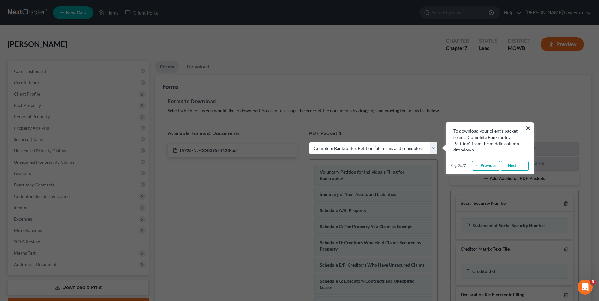
click at [514, 165] on link "Next →" at bounding box center [515, 166] width 28 height 10
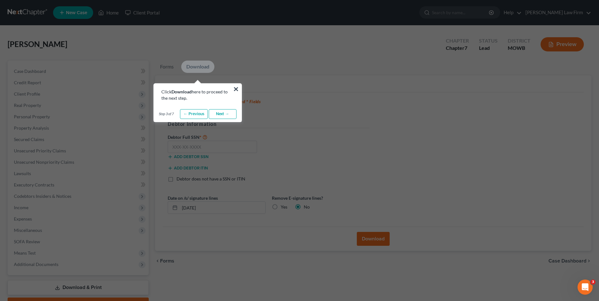
click at [220, 113] on link "Next →" at bounding box center [223, 114] width 28 height 10
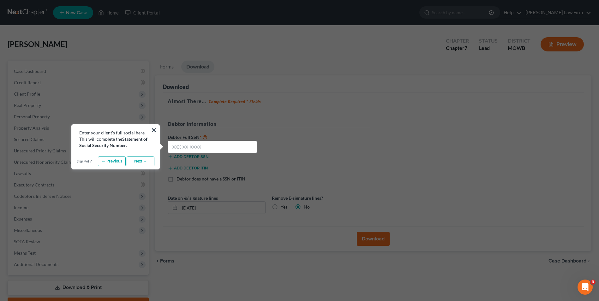
click at [137, 163] on link "Next →" at bounding box center [141, 162] width 28 height 10
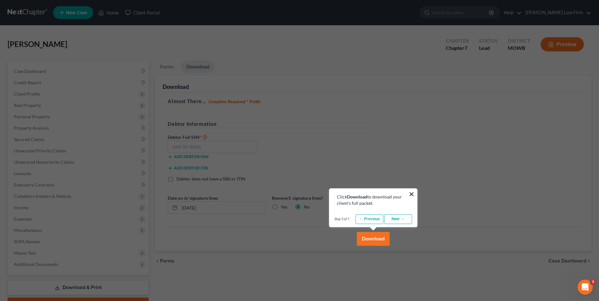
click at [398, 219] on link "Next →" at bounding box center [398, 219] width 28 height 10
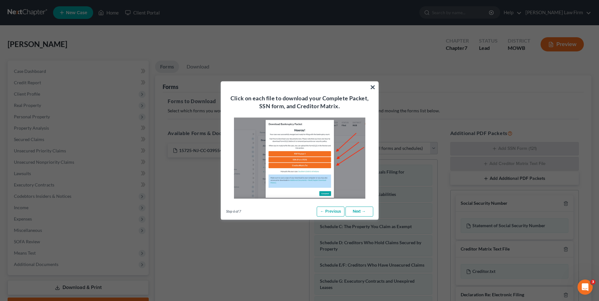
click at [355, 213] on link "Next →" at bounding box center [359, 212] width 28 height 10
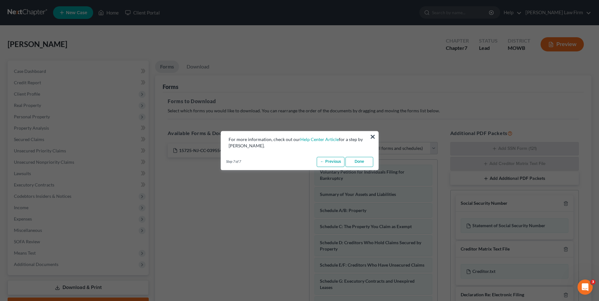
click at [355, 163] on link "Done" at bounding box center [359, 162] width 28 height 10
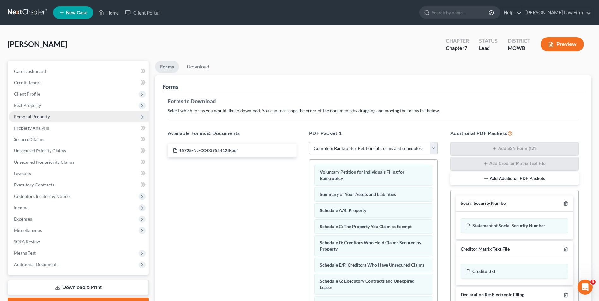
click at [29, 117] on span "Personal Property" at bounding box center [32, 116] width 36 height 5
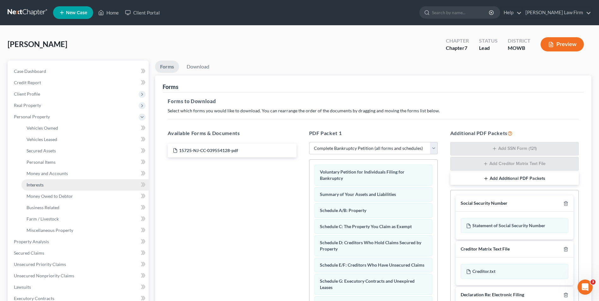
click at [42, 186] on span "Interests" at bounding box center [35, 184] width 17 height 5
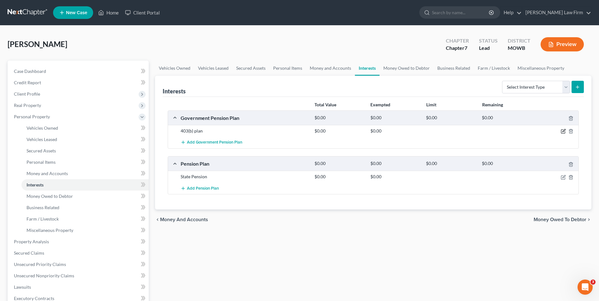
click at [562, 132] on icon "button" at bounding box center [563, 131] width 5 height 5
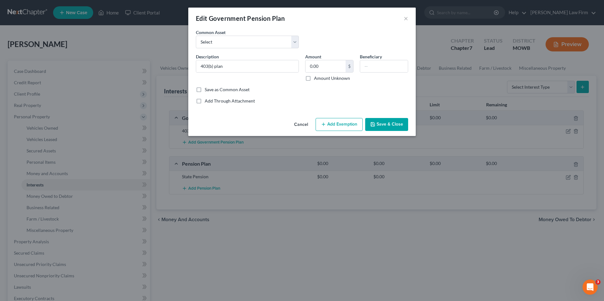
click at [314, 78] on label "Amount Unknown" at bounding box center [332, 78] width 36 height 6
click at [316, 78] on input "Amount Unknown" at bounding box center [318, 77] width 4 height 4
checkbox input "true"
click at [337, 125] on button "Add Exemption" at bounding box center [338, 124] width 47 height 13
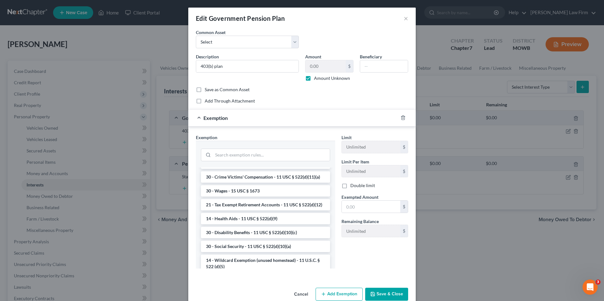
scroll to position [255, 0]
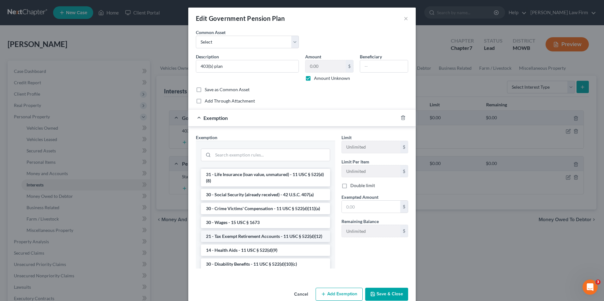
click at [267, 242] on li "21 - Tax Exempt Retirement Accounts - 11 USC § 522(d)(12)" at bounding box center [265, 236] width 129 height 11
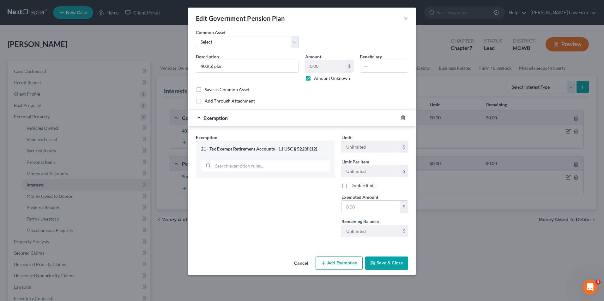
click at [387, 265] on button "Save & Close" at bounding box center [386, 263] width 43 height 13
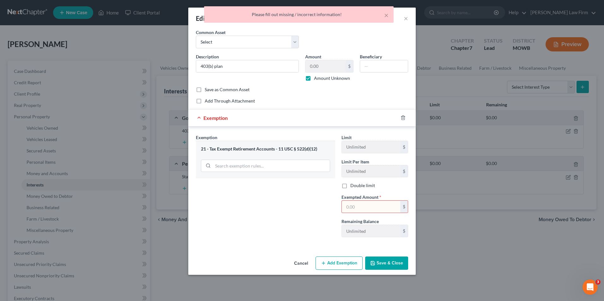
click at [353, 206] on input "text" at bounding box center [371, 207] width 58 height 12
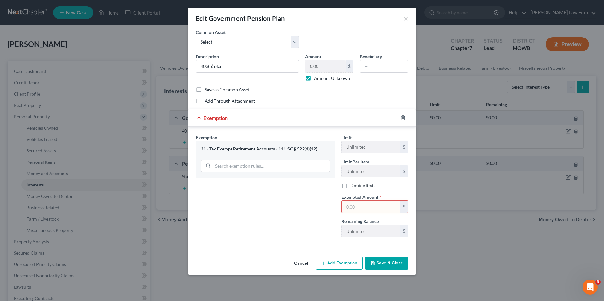
click at [314, 204] on div "Exemption Set must be selected for CA. Exemption * 21 - Tax Exempt Retirement A…" at bounding box center [266, 188] width 146 height 108
click at [371, 208] on input "text" at bounding box center [371, 207] width 58 height 12
type input "0"
click at [284, 167] on input "search" at bounding box center [271, 166] width 117 height 12
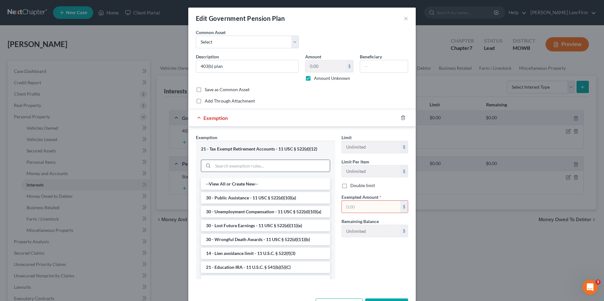
click at [284, 167] on input "search" at bounding box center [271, 166] width 117 height 12
click at [333, 166] on div "Exemption Set must be selected for CA. Exemption * 21 - Tax Exempt Retirement A…" at bounding box center [266, 209] width 146 height 150
click at [374, 270] on div "Limit Unlimited $ Limit Per Item Unlimited $ Double limit Exempted Amount * $ R…" at bounding box center [374, 209] width 73 height 150
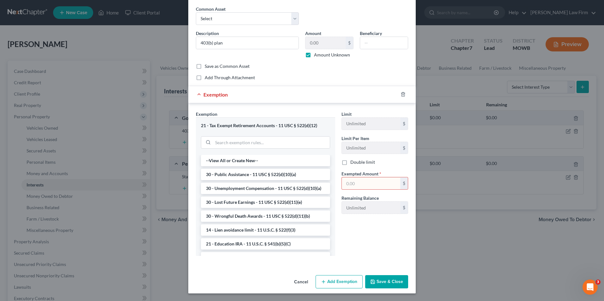
click at [376, 282] on button "Save & Close" at bounding box center [386, 281] width 43 height 13
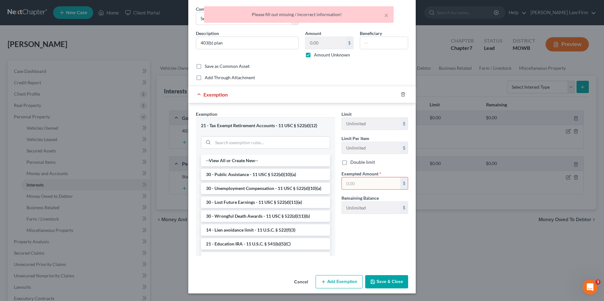
scroll to position [0, 0]
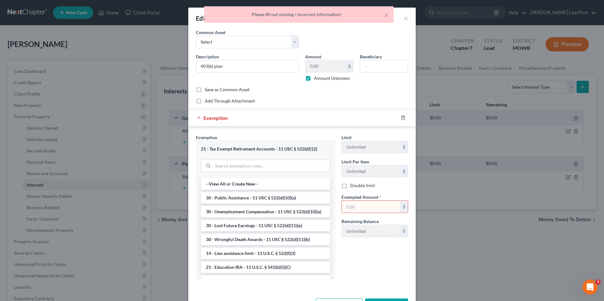
click at [344, 36] on div "Common Asset Select 403(b) plan" at bounding box center [302, 41] width 219 height 24
click at [270, 93] on div "Common Asset Select 403(b) plan Description * 403(b) plan Amount 0.00 $ Amount …" at bounding box center [302, 66] width 212 height 75
